Goal: Information Seeking & Learning: Learn about a topic

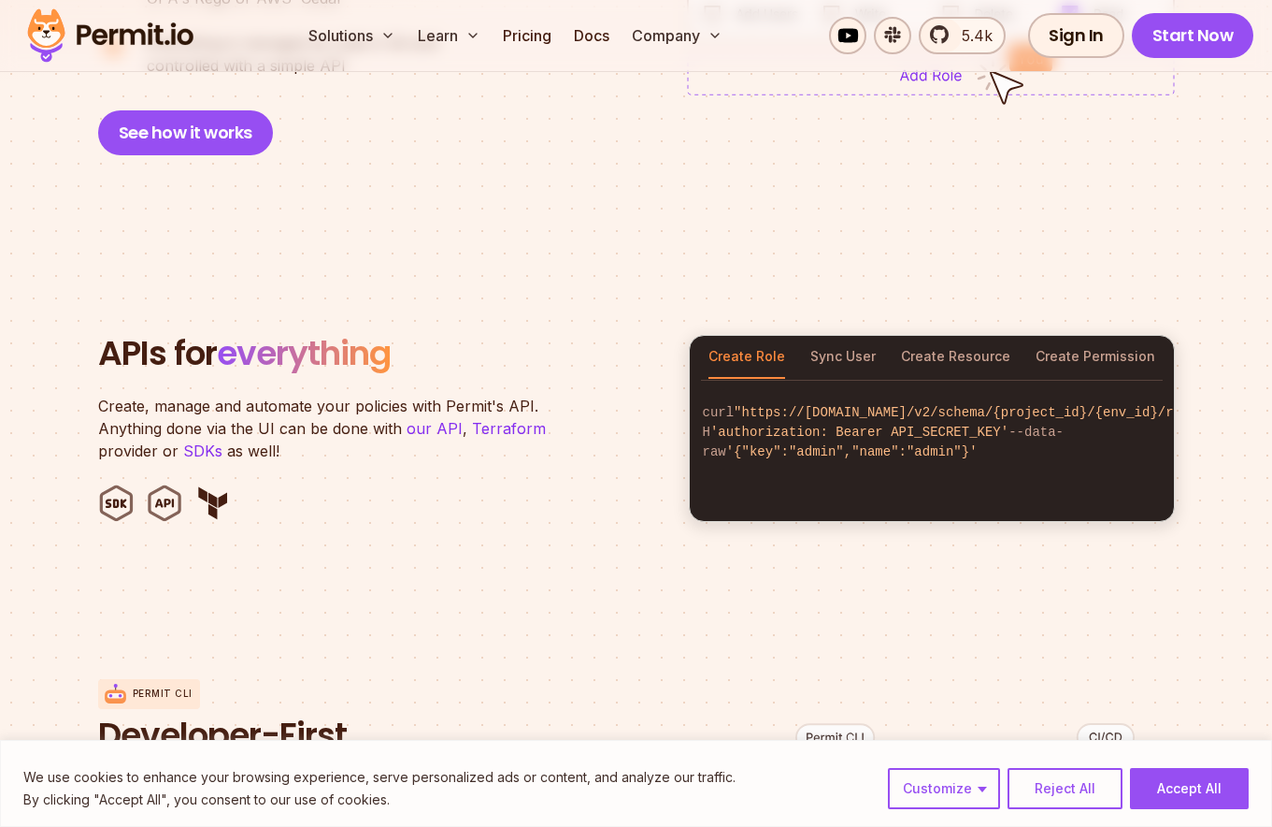
scroll to position [1648, 0]
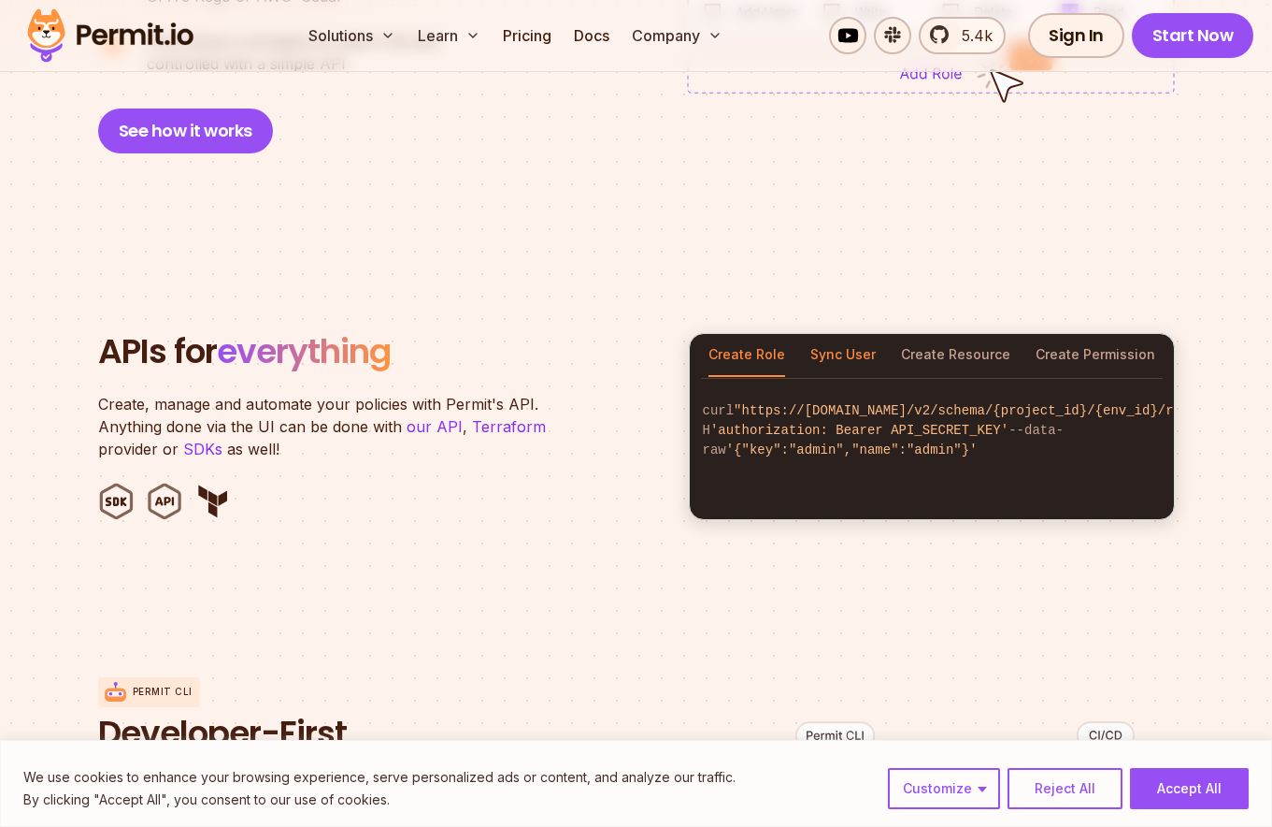
click at [857, 340] on button "Sync User" at bounding box center [843, 355] width 65 height 43
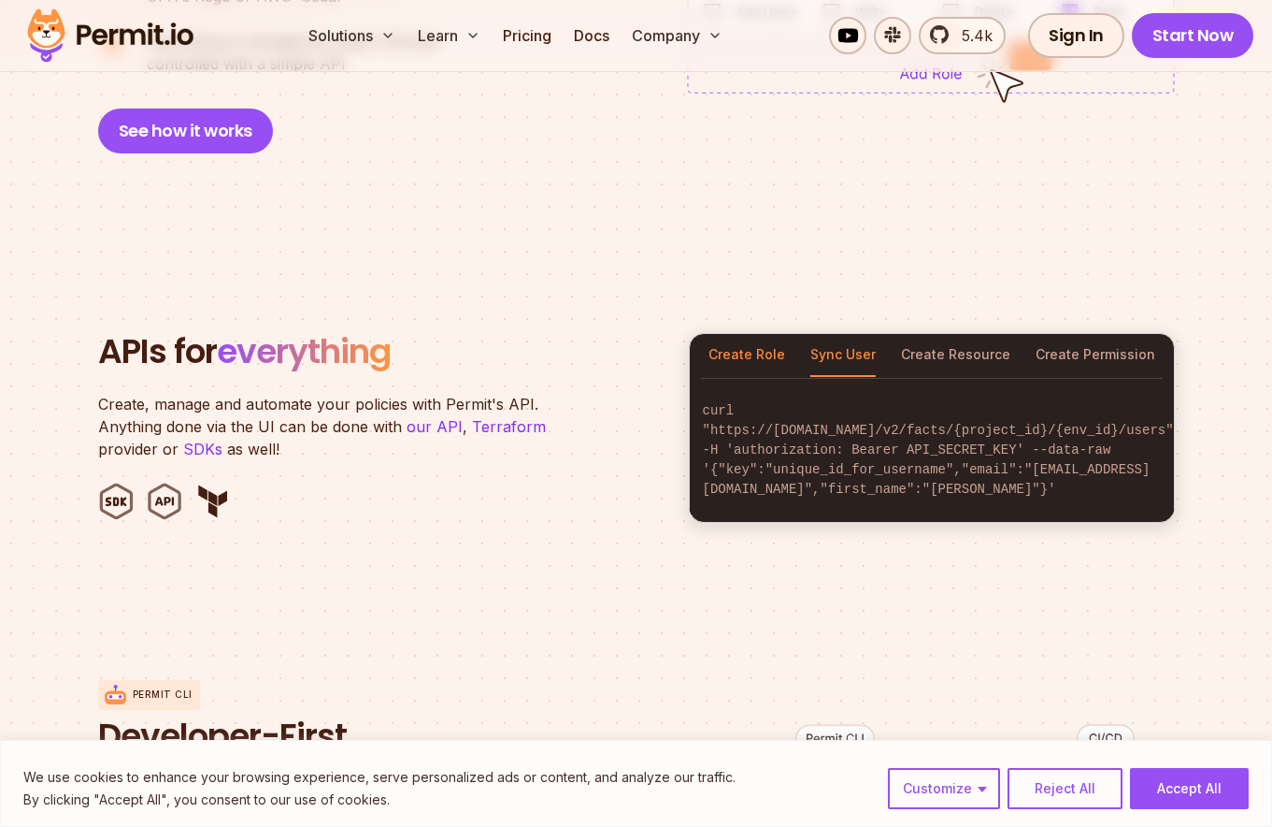
click at [767, 341] on button "Create Role" at bounding box center [747, 355] width 77 height 43
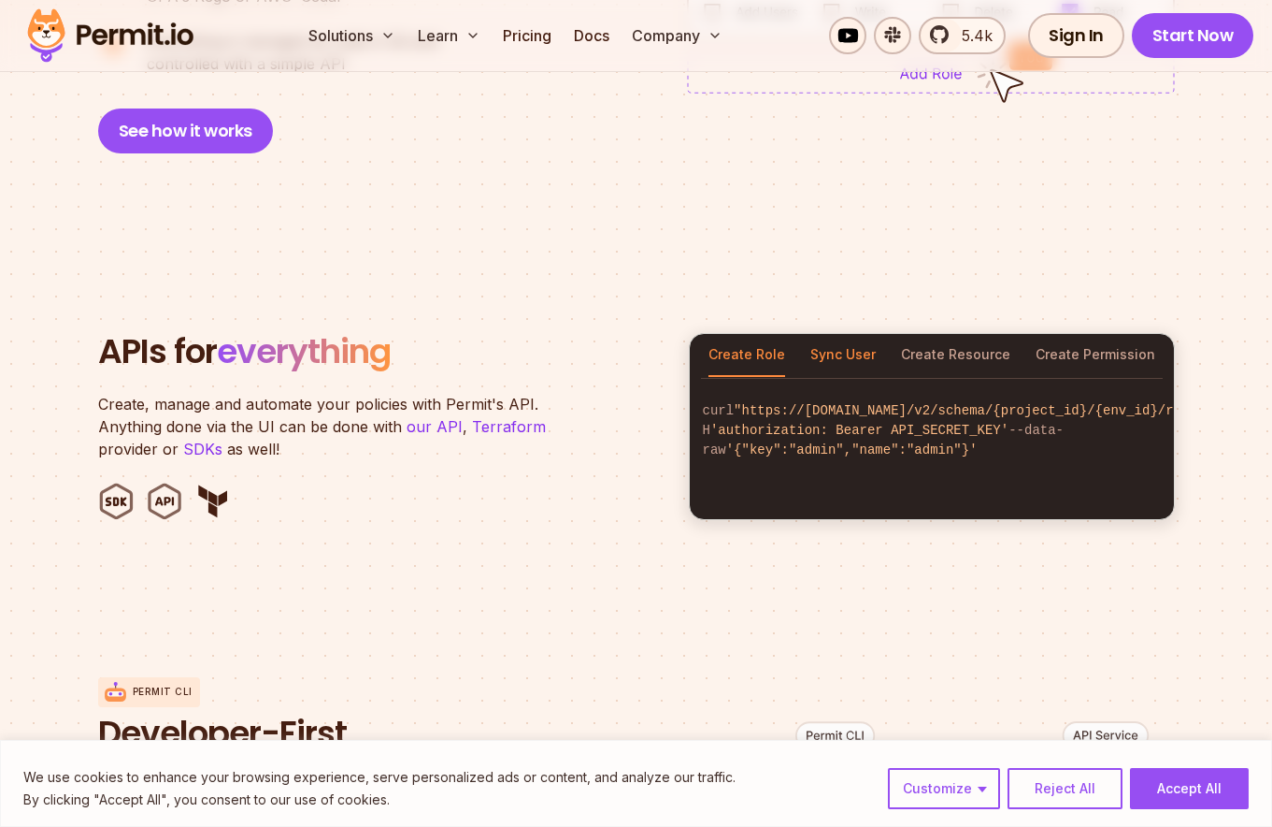
click at [841, 334] on button "Sync User" at bounding box center [843, 355] width 65 height 43
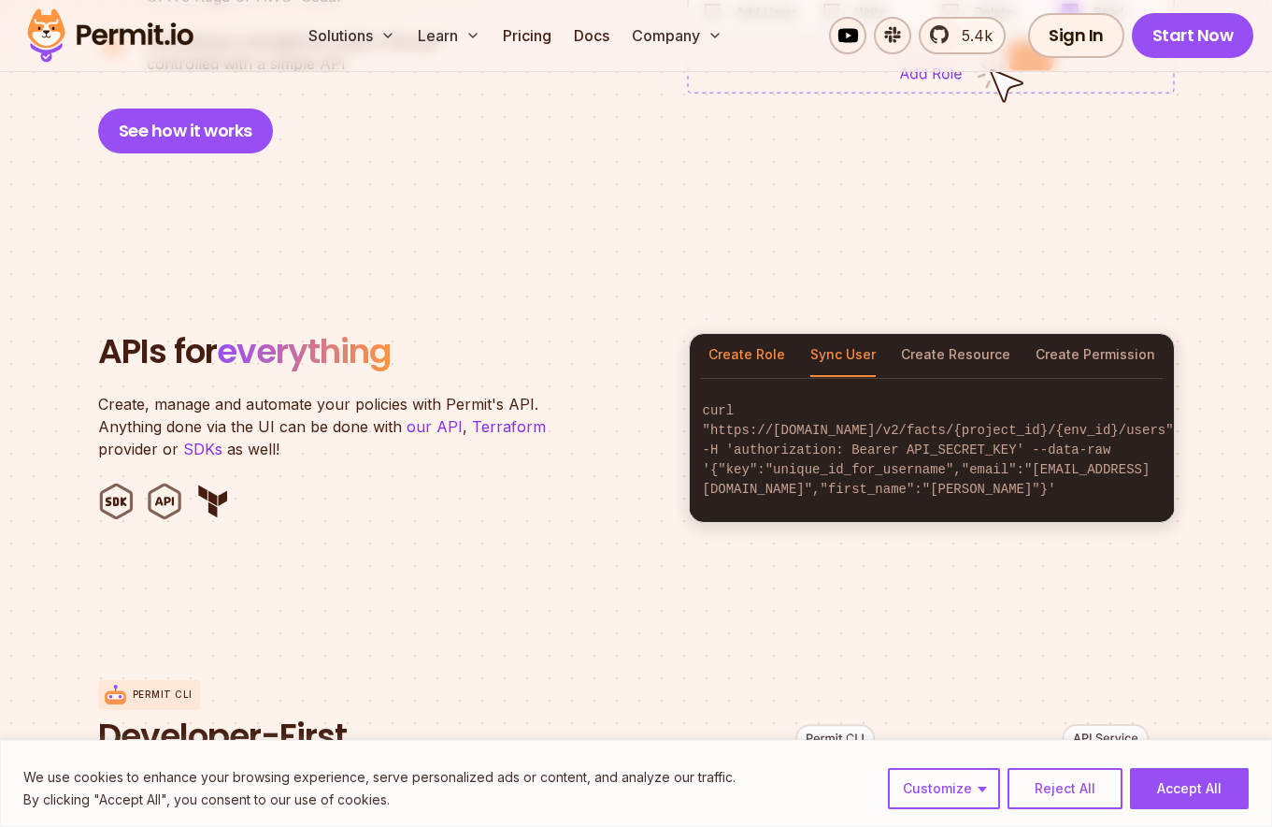
click at [749, 334] on button "Create Role" at bounding box center [747, 355] width 77 height 43
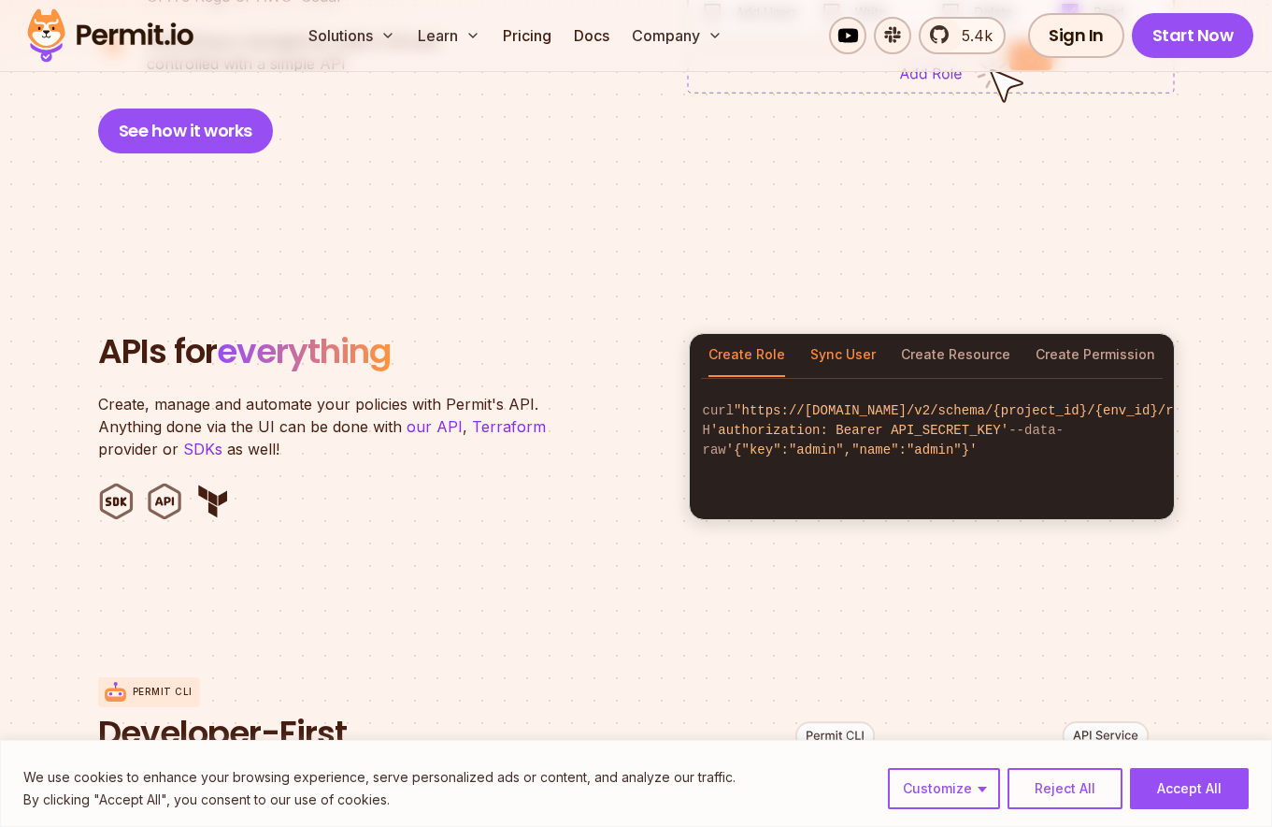
click at [858, 334] on button "Sync User" at bounding box center [843, 355] width 65 height 43
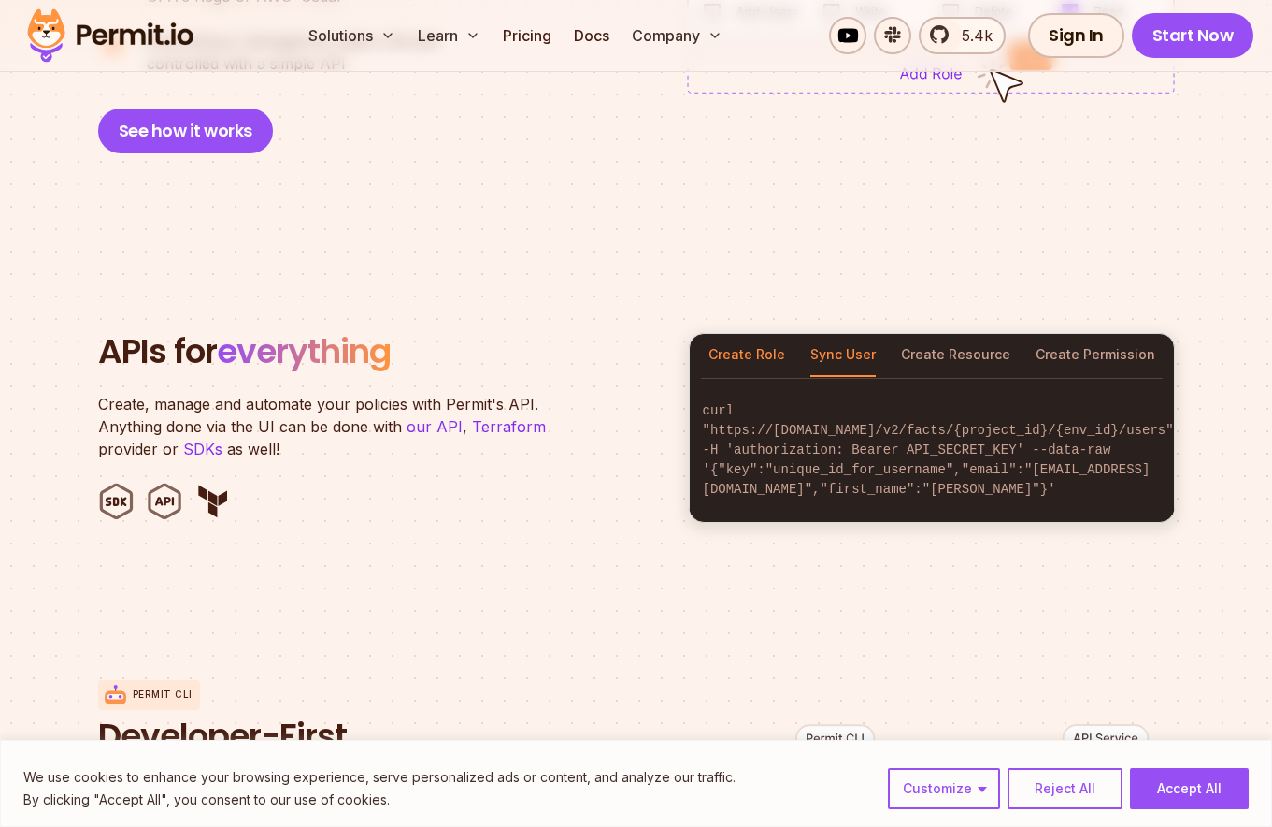
click at [727, 338] on button "Create Role" at bounding box center [747, 355] width 77 height 43
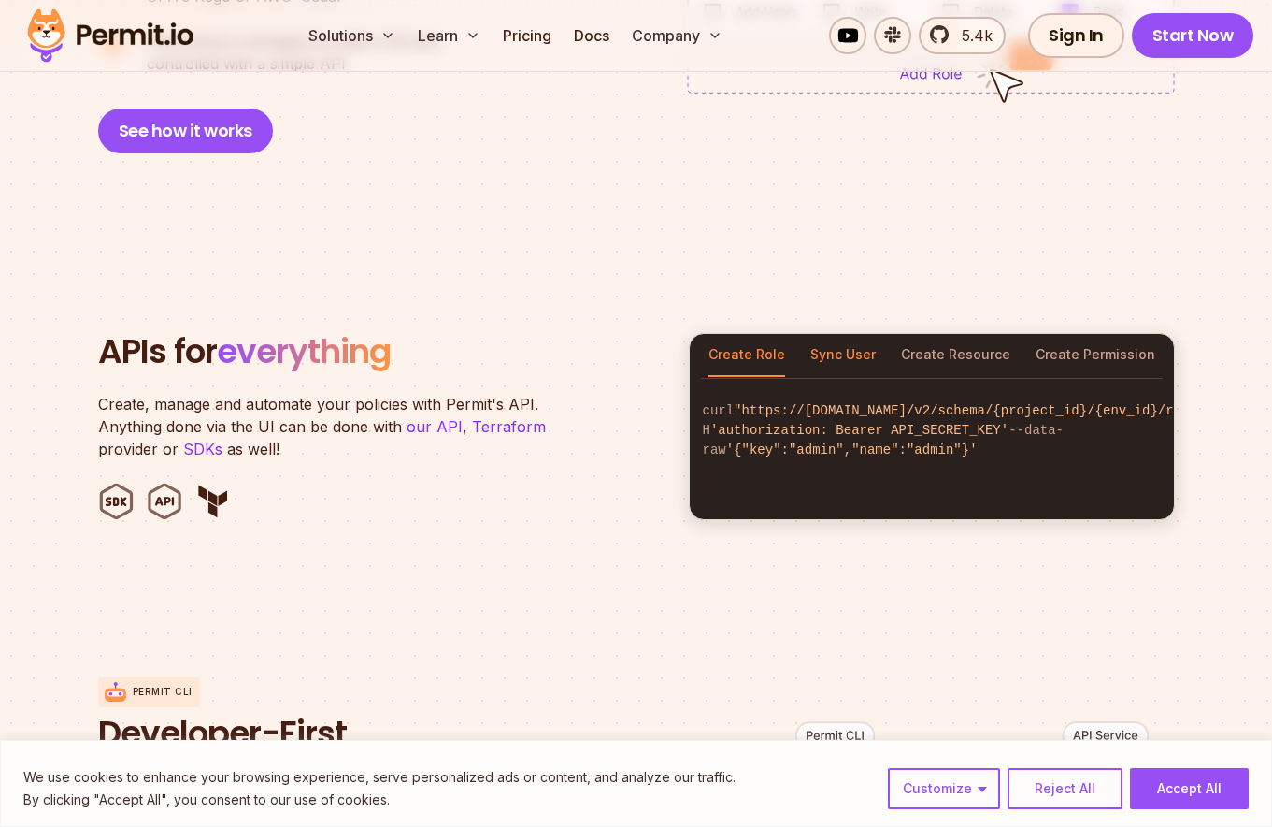
click at [812, 338] on button "Sync User" at bounding box center [843, 355] width 65 height 43
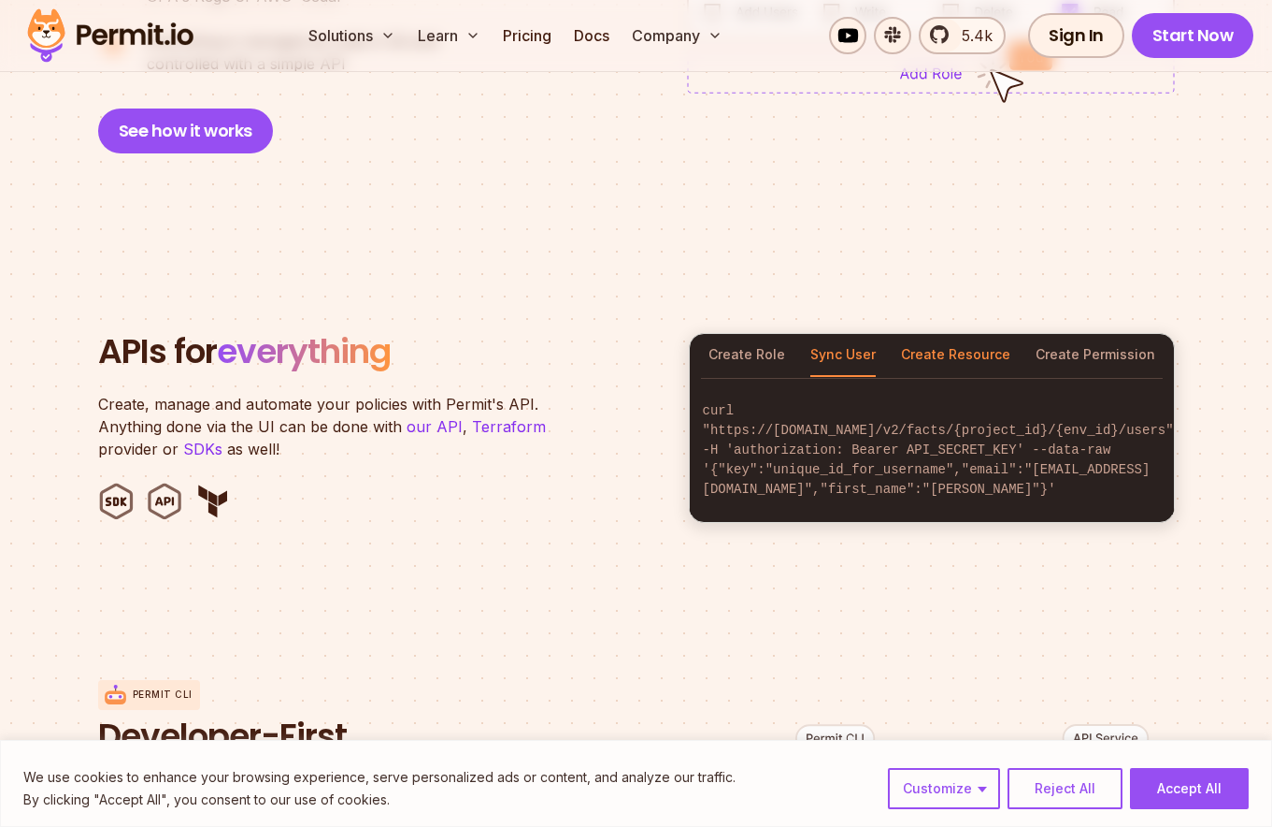
click at [1008, 336] on button "Create Resource" at bounding box center [955, 355] width 109 height 43
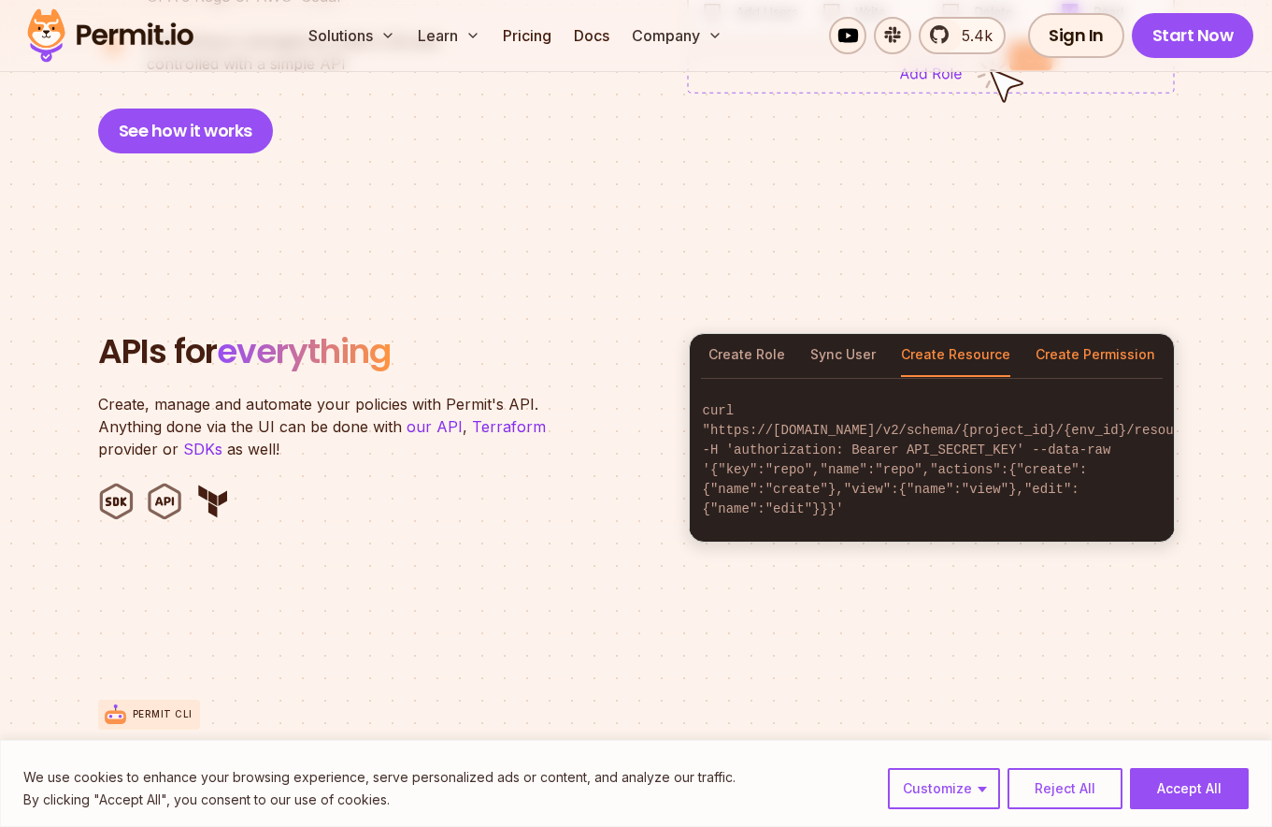
click at [1070, 334] on button "Create Permission" at bounding box center [1096, 355] width 120 height 43
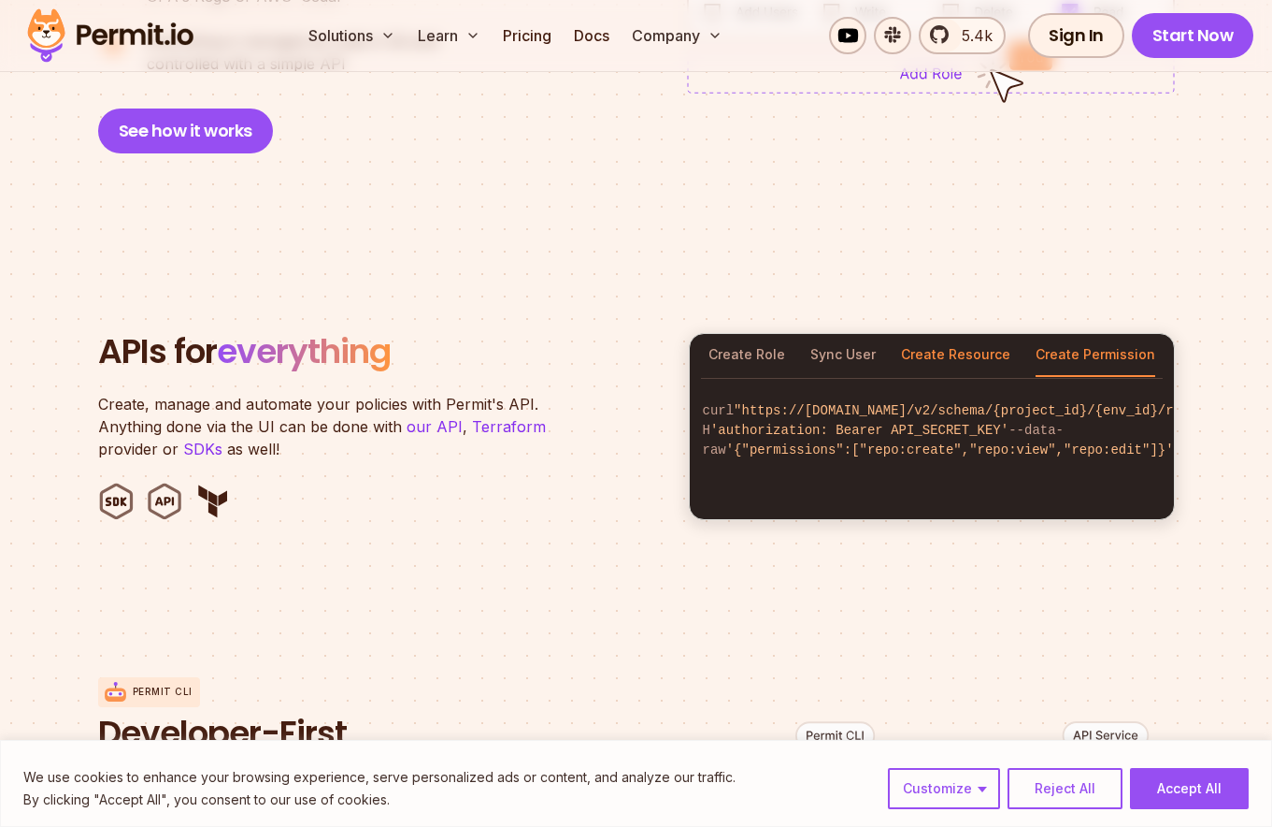
click at [942, 336] on button "Create Resource" at bounding box center [955, 355] width 109 height 43
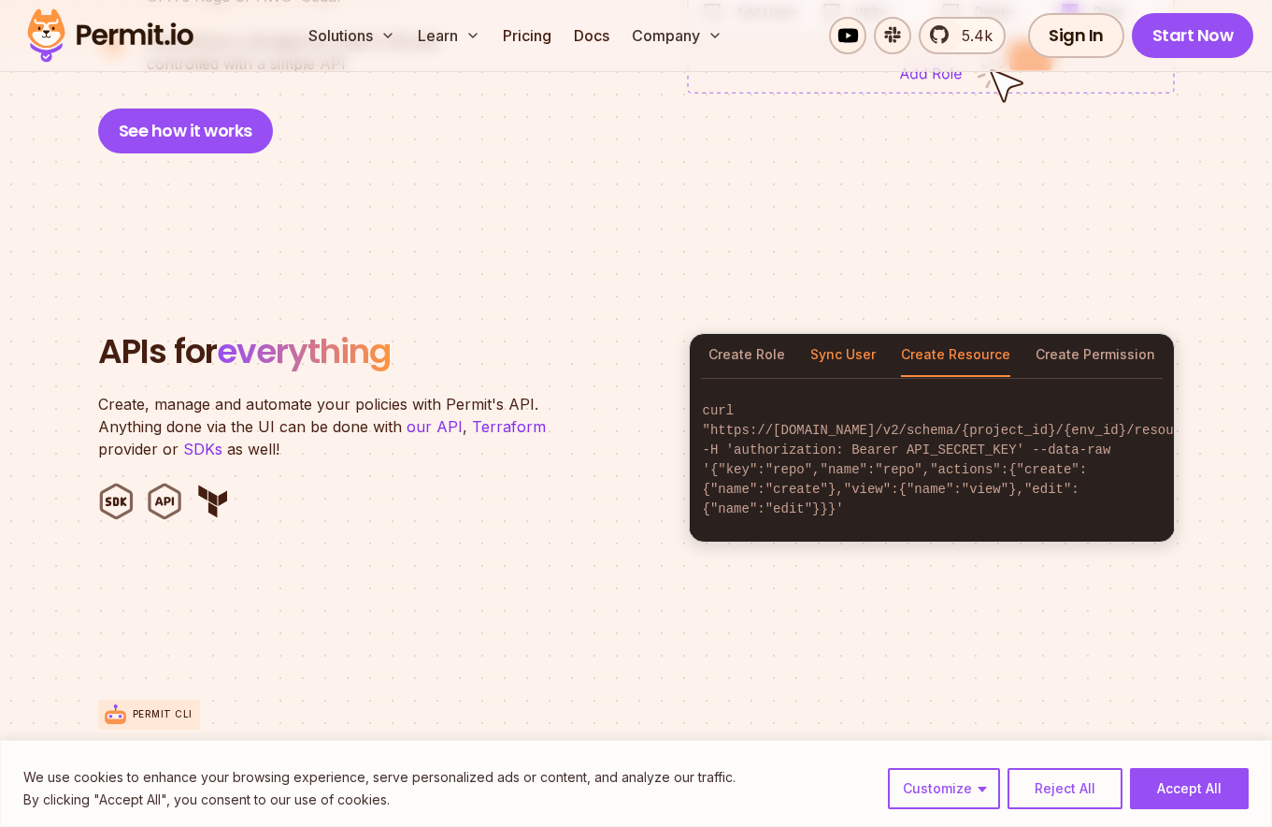
click at [844, 335] on button "Sync User" at bounding box center [843, 355] width 65 height 43
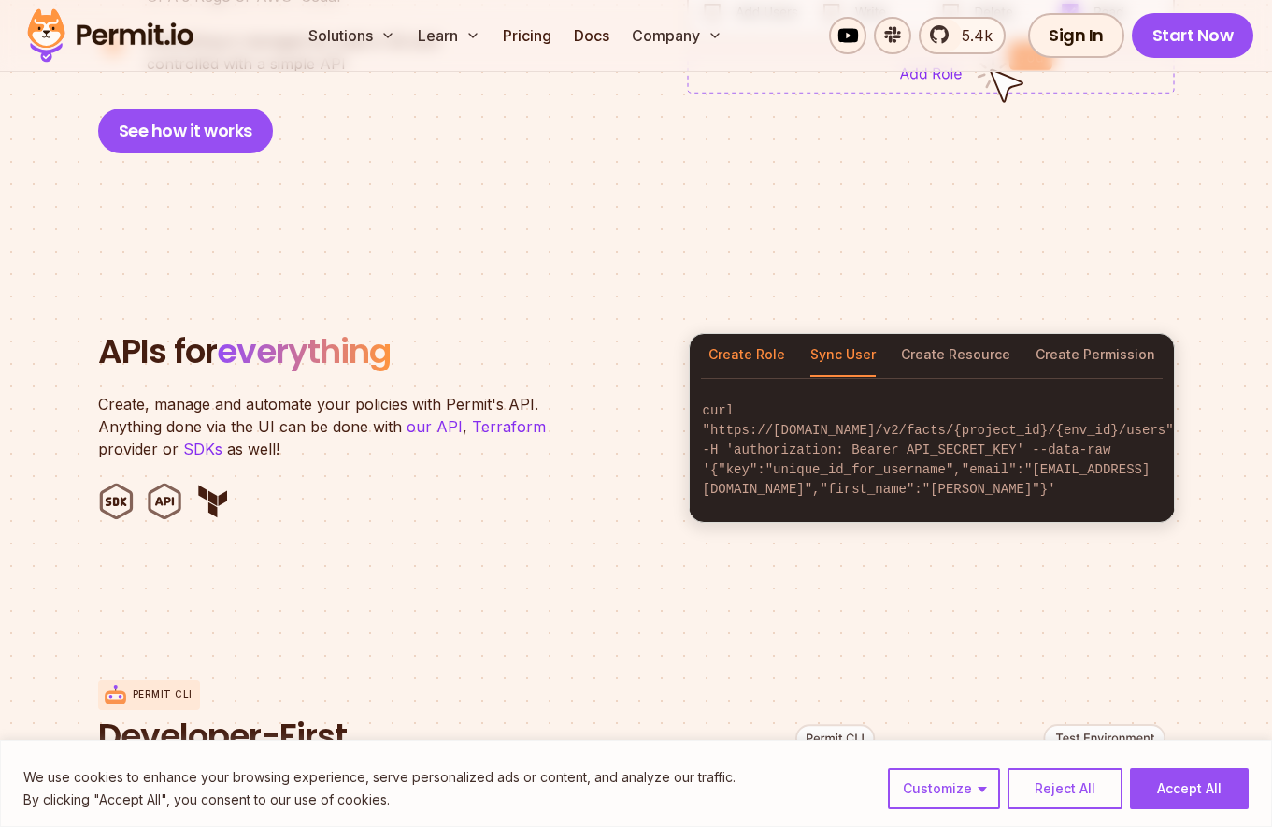
click at [740, 334] on button "Create Role" at bounding box center [747, 355] width 77 height 43
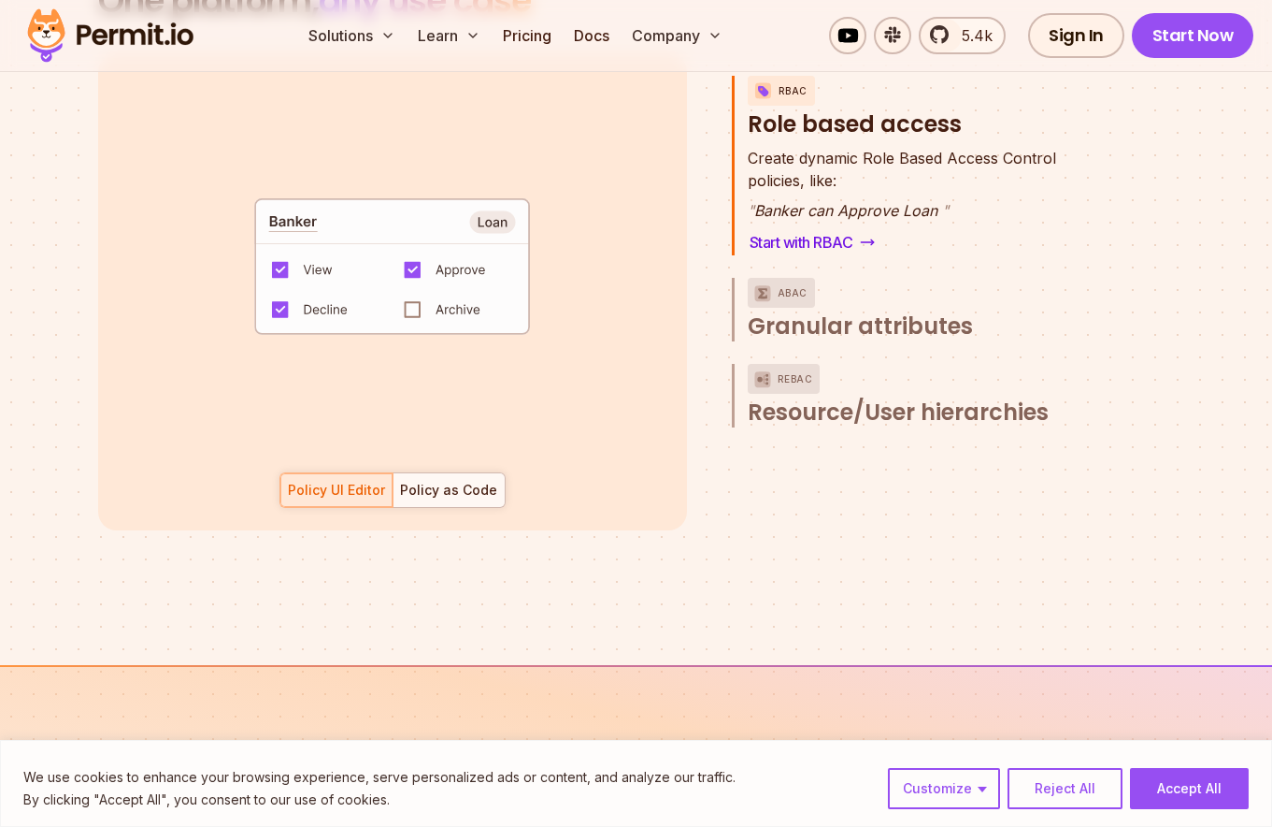
scroll to position [2733, 0]
click at [523, 45] on link "Pricing" at bounding box center [528, 35] width 64 height 37
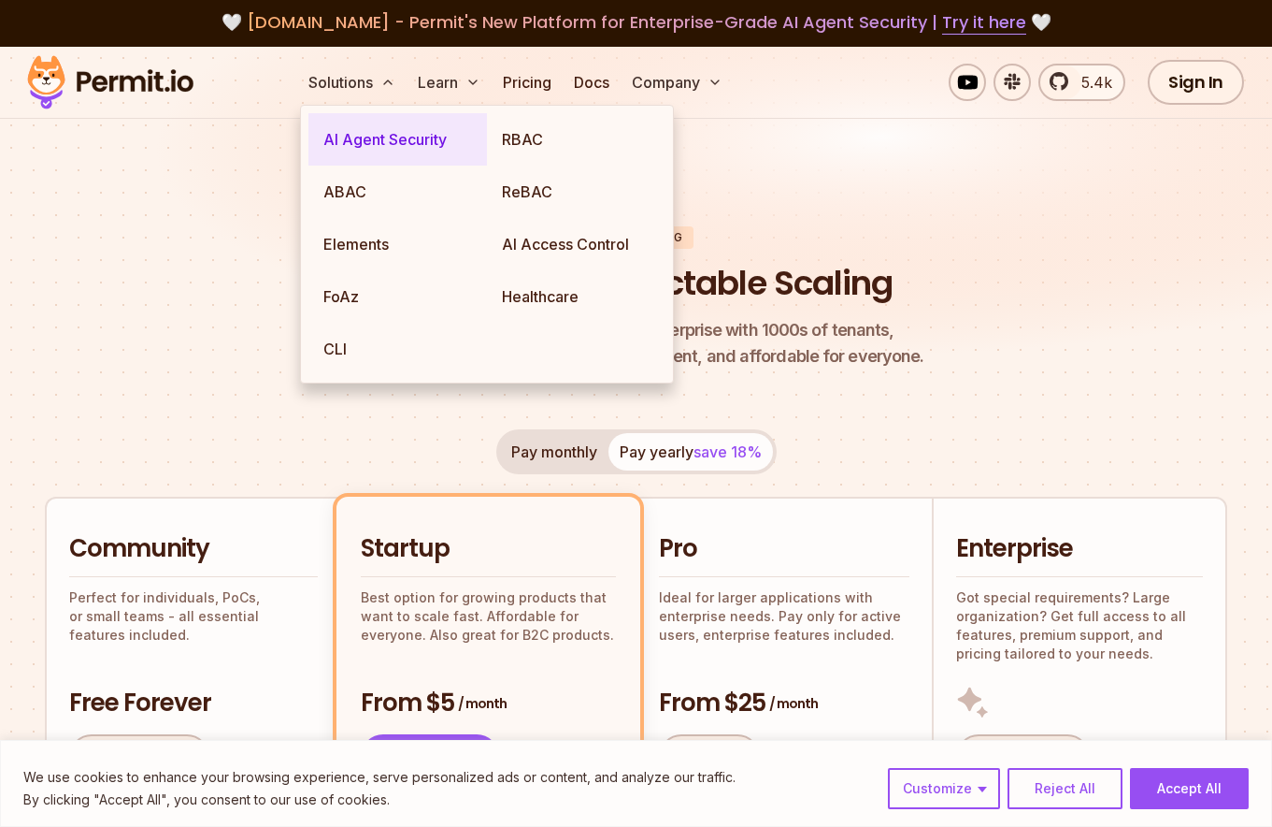
scroll to position [10, 0]
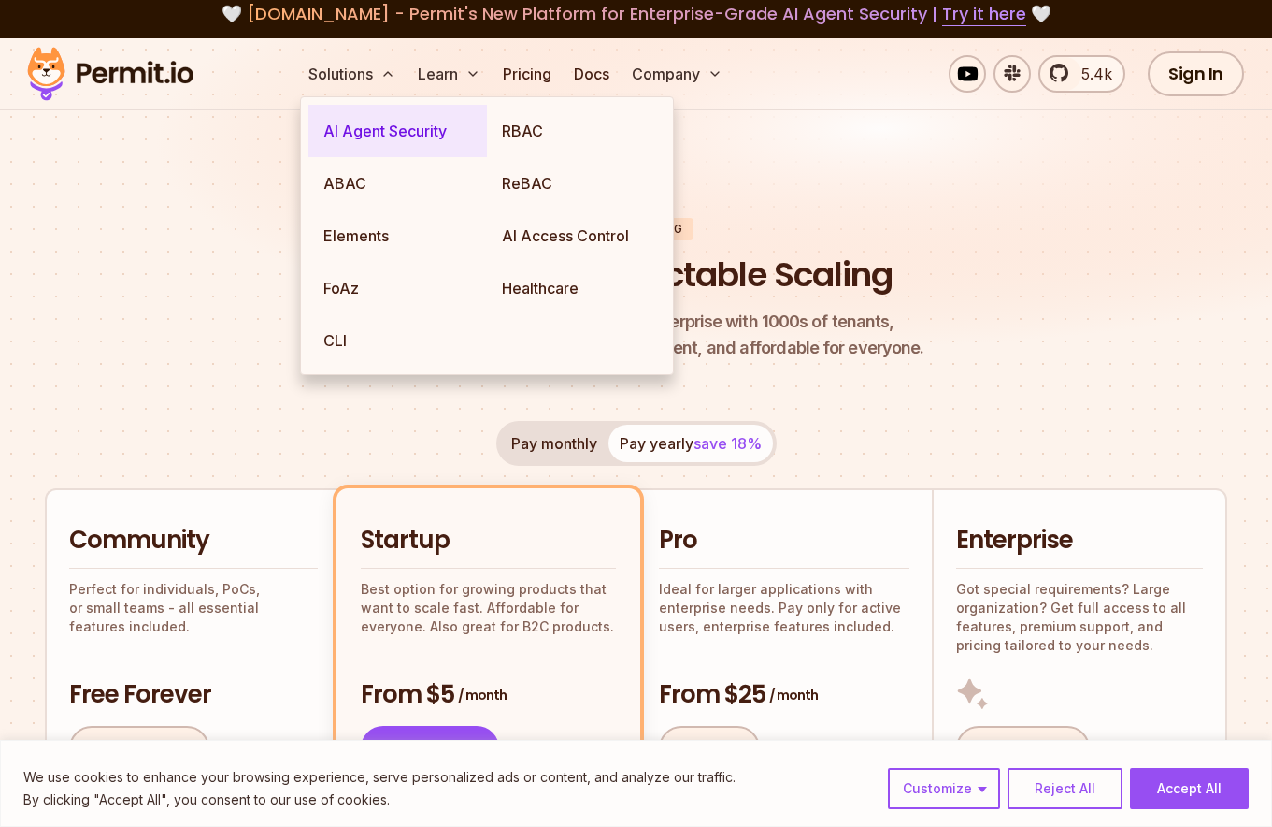
click at [396, 137] on link "AI Agent Security" at bounding box center [398, 131] width 179 height 52
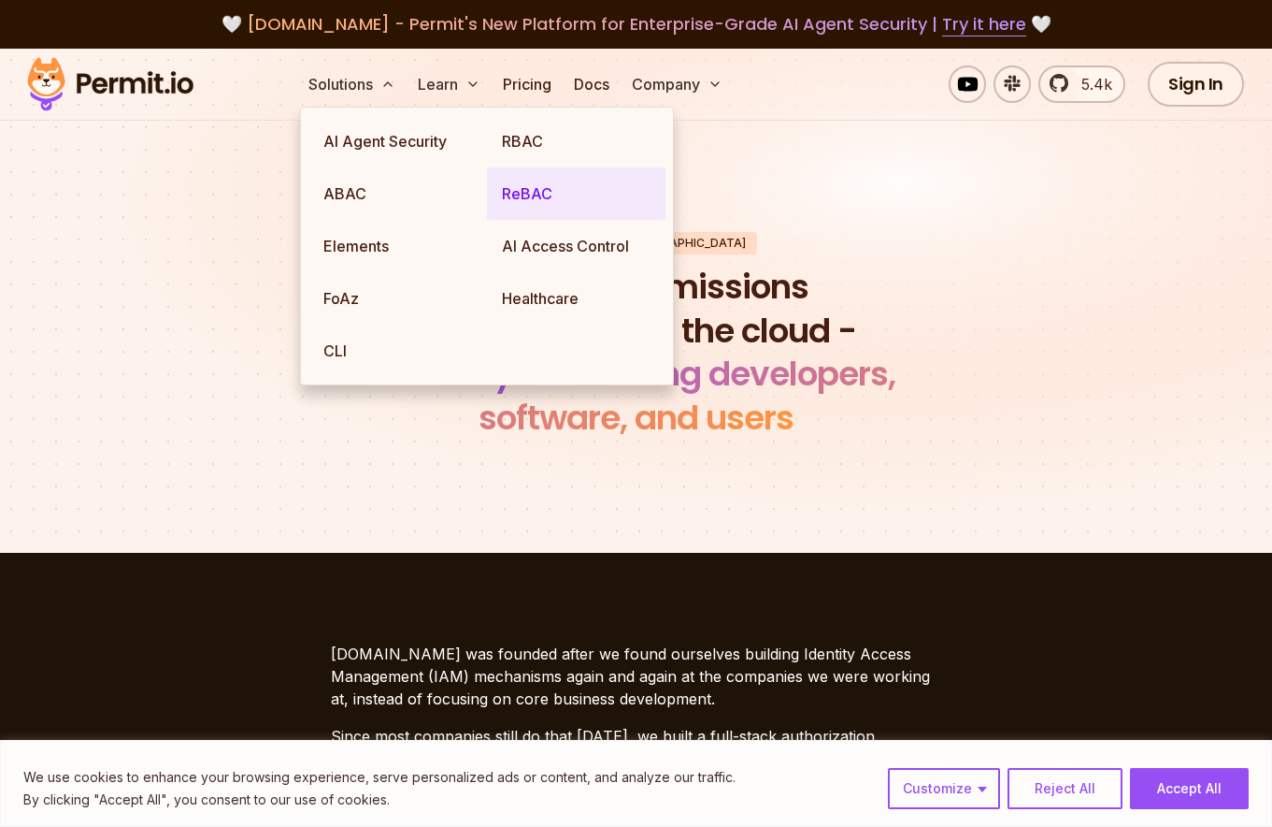
click at [539, 193] on link "ReBAC" at bounding box center [576, 193] width 179 height 52
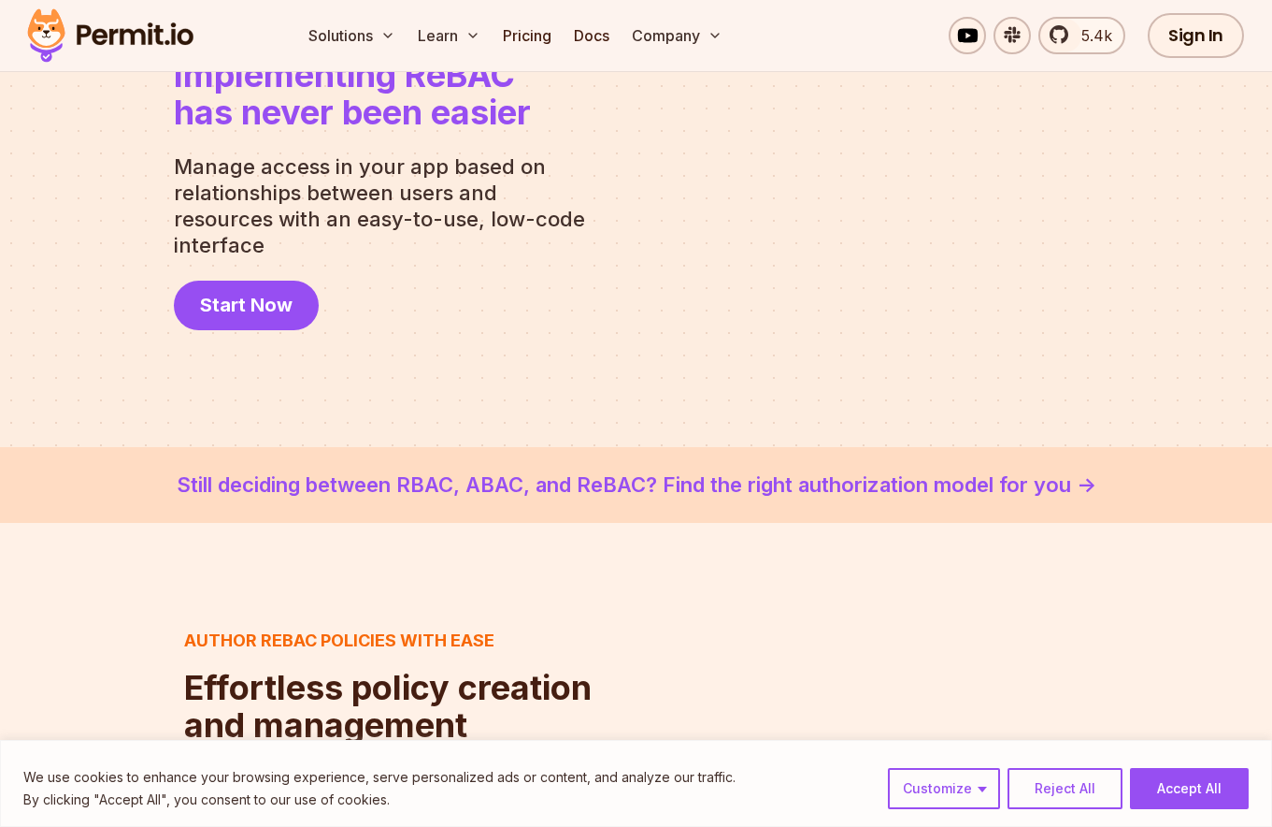
scroll to position [250, 0]
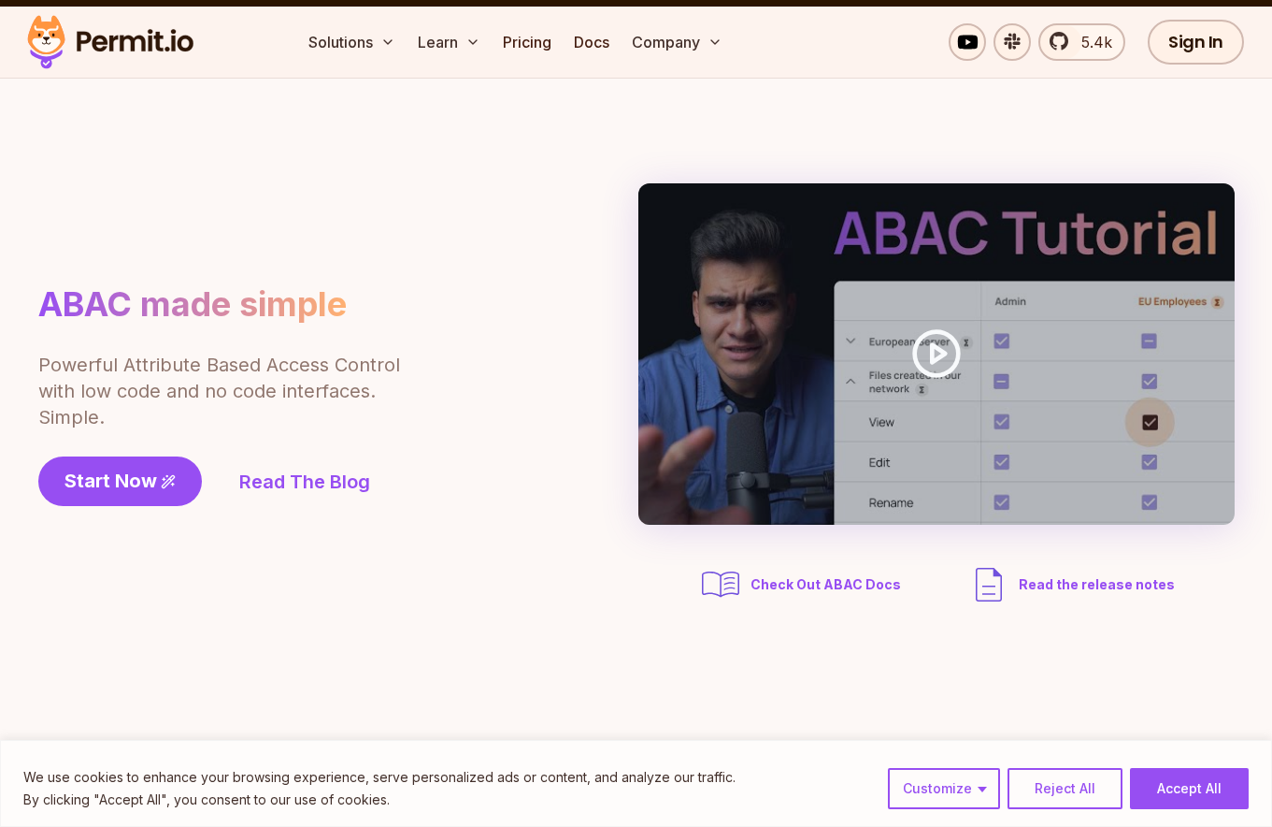
scroll to position [59, 0]
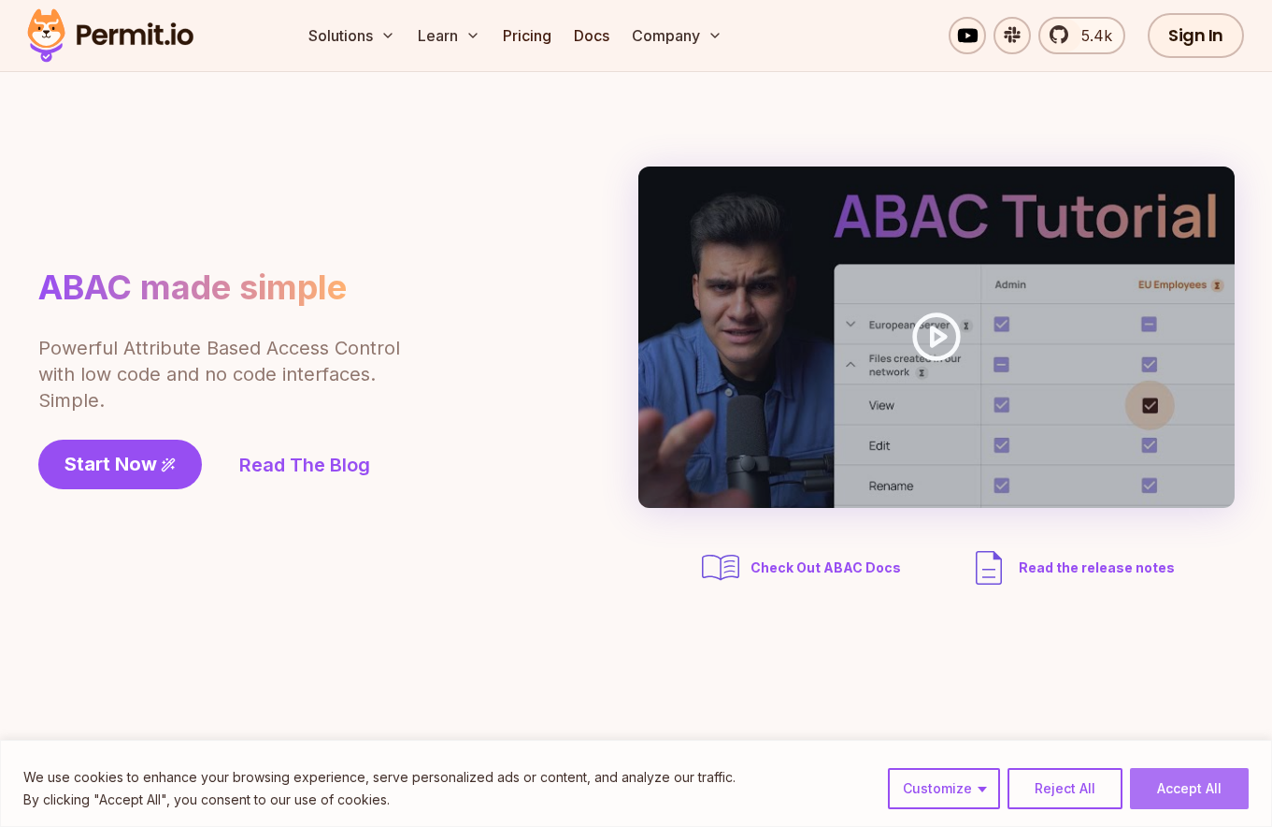
click at [1177, 792] on button "Accept All" at bounding box center [1189, 788] width 119 height 41
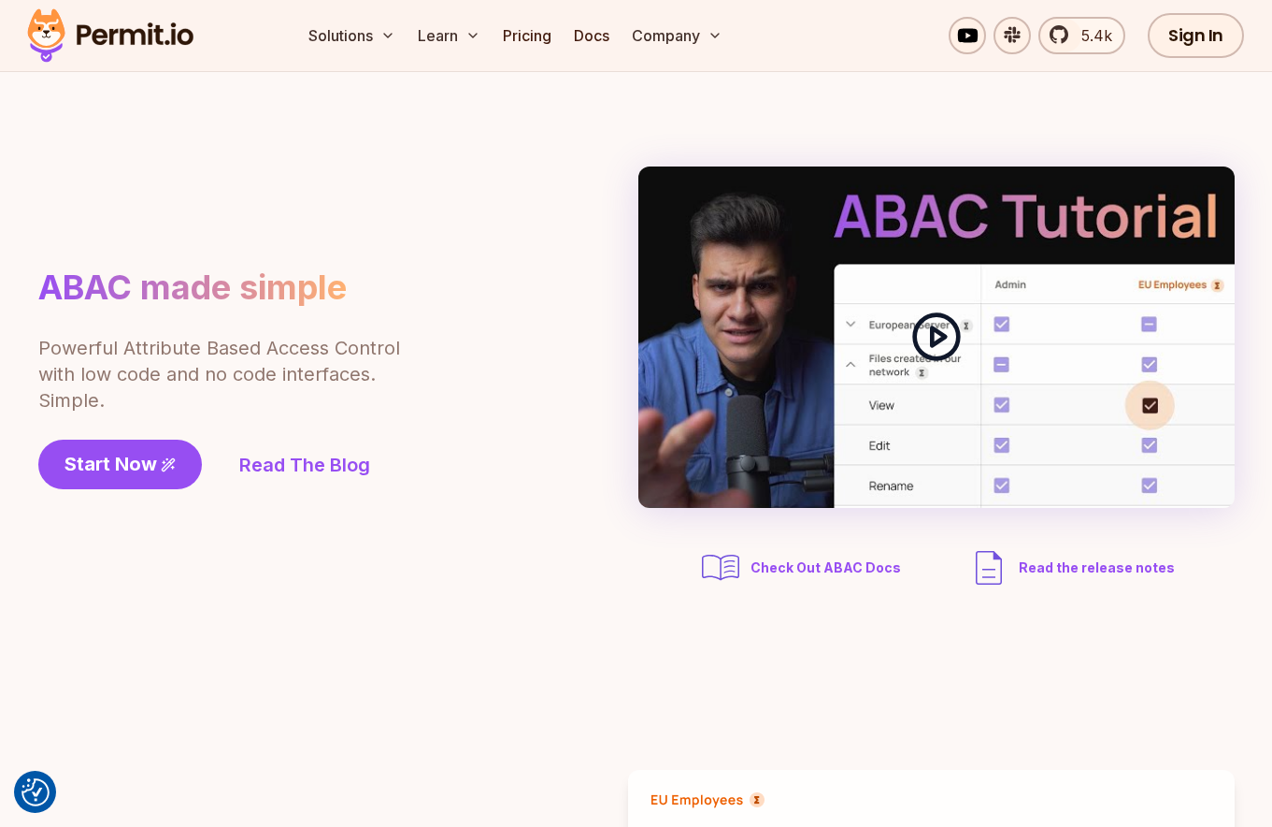
click at [916, 351] on icon at bounding box center [937, 336] width 52 height 52
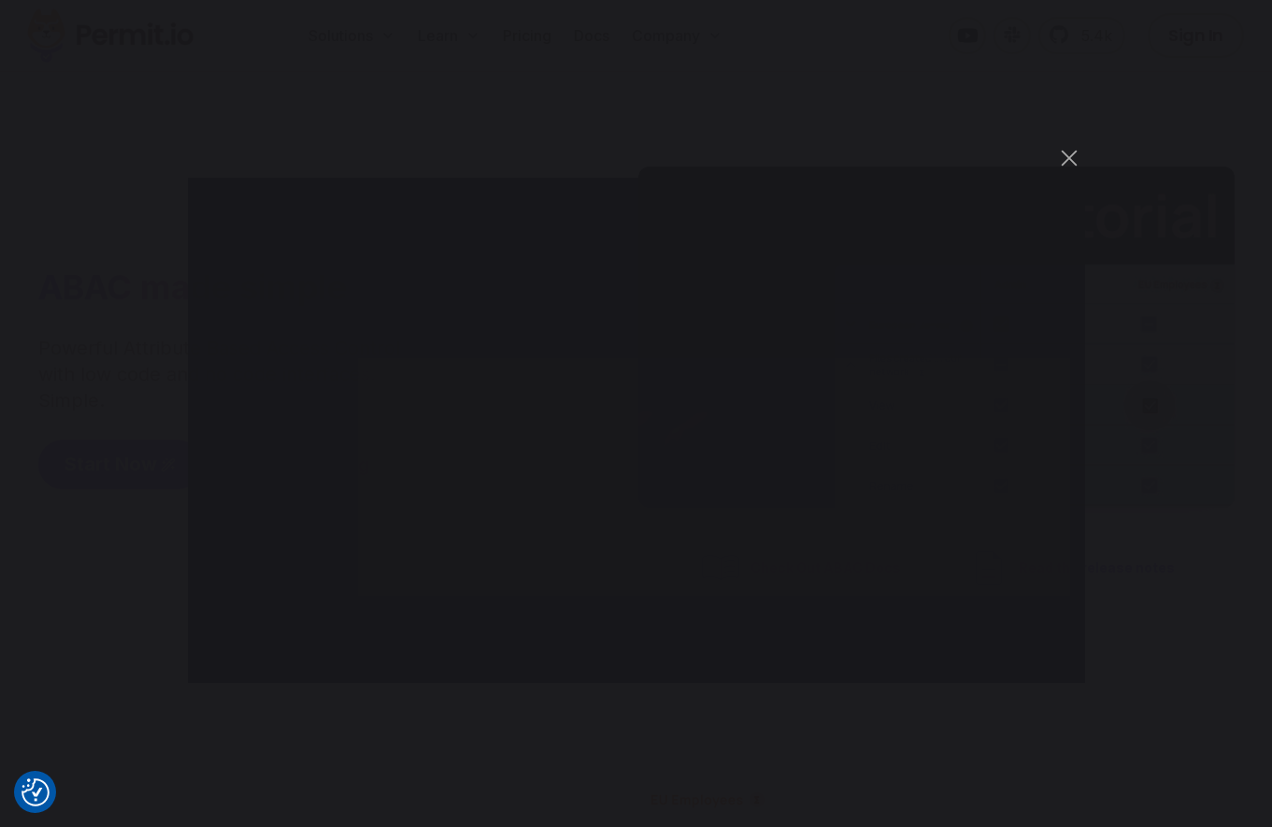
drag, startPoint x: 381, startPoint y: 135, endPoint x: 289, endPoint y: 152, distance: 93.3
click at [381, 135] on div "You can close this modal content with the ESC key" at bounding box center [636, 413] width 1272 height 827
